Goal: Information Seeking & Learning: Learn about a topic

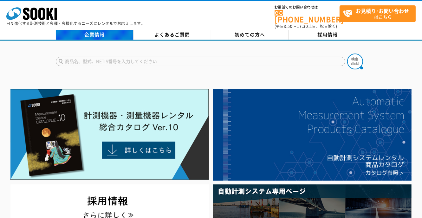
click at [114, 31] on link "企業情報" at bounding box center [95, 35] width 78 height 10
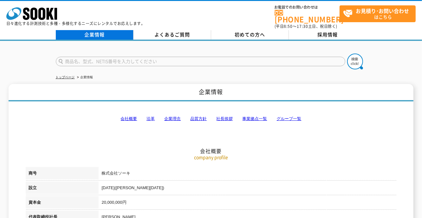
click at [89, 32] on link "企業情報" at bounding box center [95, 35] width 78 height 10
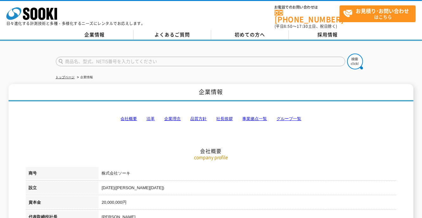
click at [107, 36] on div "企業情報 よくあるご質問 初めての方へ 採用情報" at bounding box center [211, 35] width 422 height 11
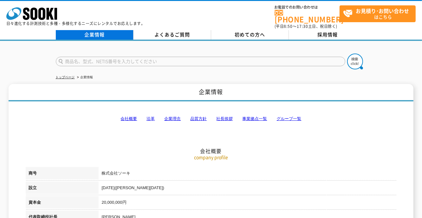
click at [109, 32] on link "企業情報" at bounding box center [95, 35] width 78 height 10
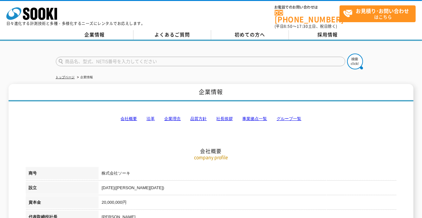
click at [39, 22] on p "日々進化する計測技術と多種・多様化するニーズにレンタルでお応えします。" at bounding box center [75, 24] width 139 height 4
click at [44, 19] on icon "株式会社 ソーキ" at bounding box center [31, 13] width 51 height 13
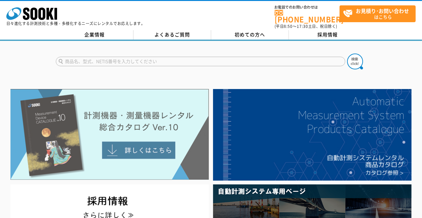
click at [148, 136] on img at bounding box center [109, 134] width 198 height 91
